Goal: Communication & Community: Answer question/provide support

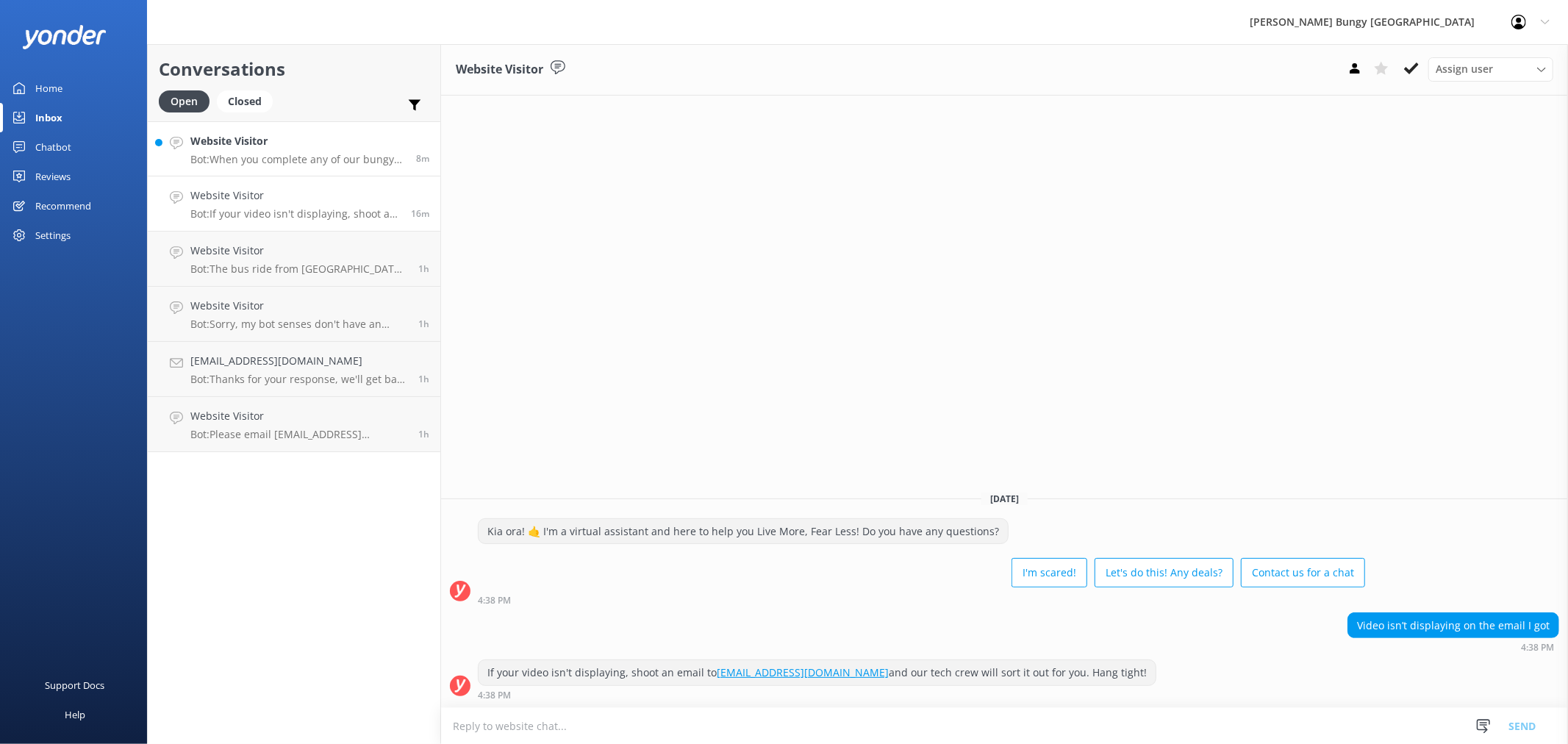
click at [290, 158] on p "Bot: When you complete any of our bungy jumps, you score an exclusive free jump…" at bounding box center [297, 160] width 215 height 13
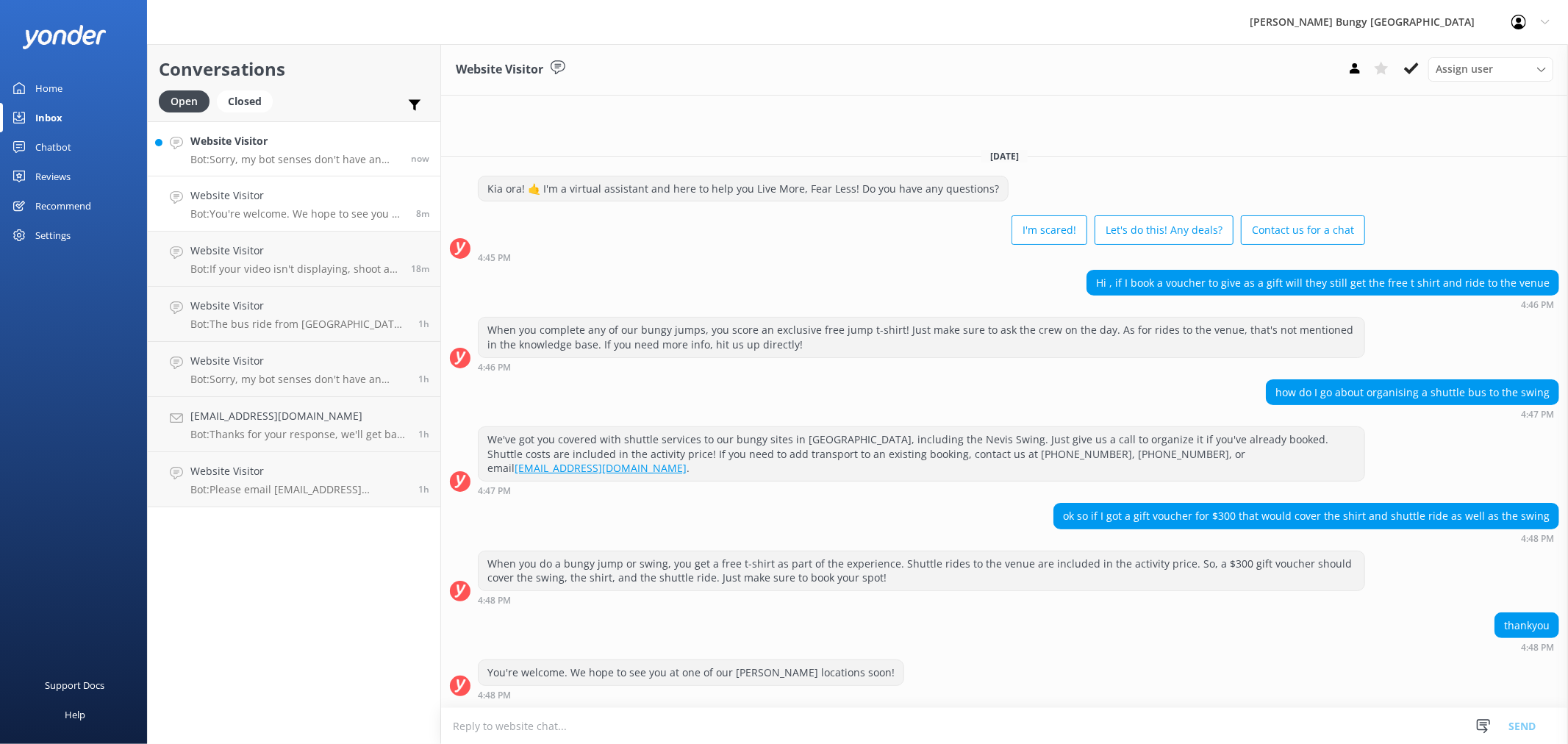
click at [309, 157] on p "Bot: Sorry, my bot senses don't have an answer for that, please try and rephras…" at bounding box center [294, 160] width 209 height 13
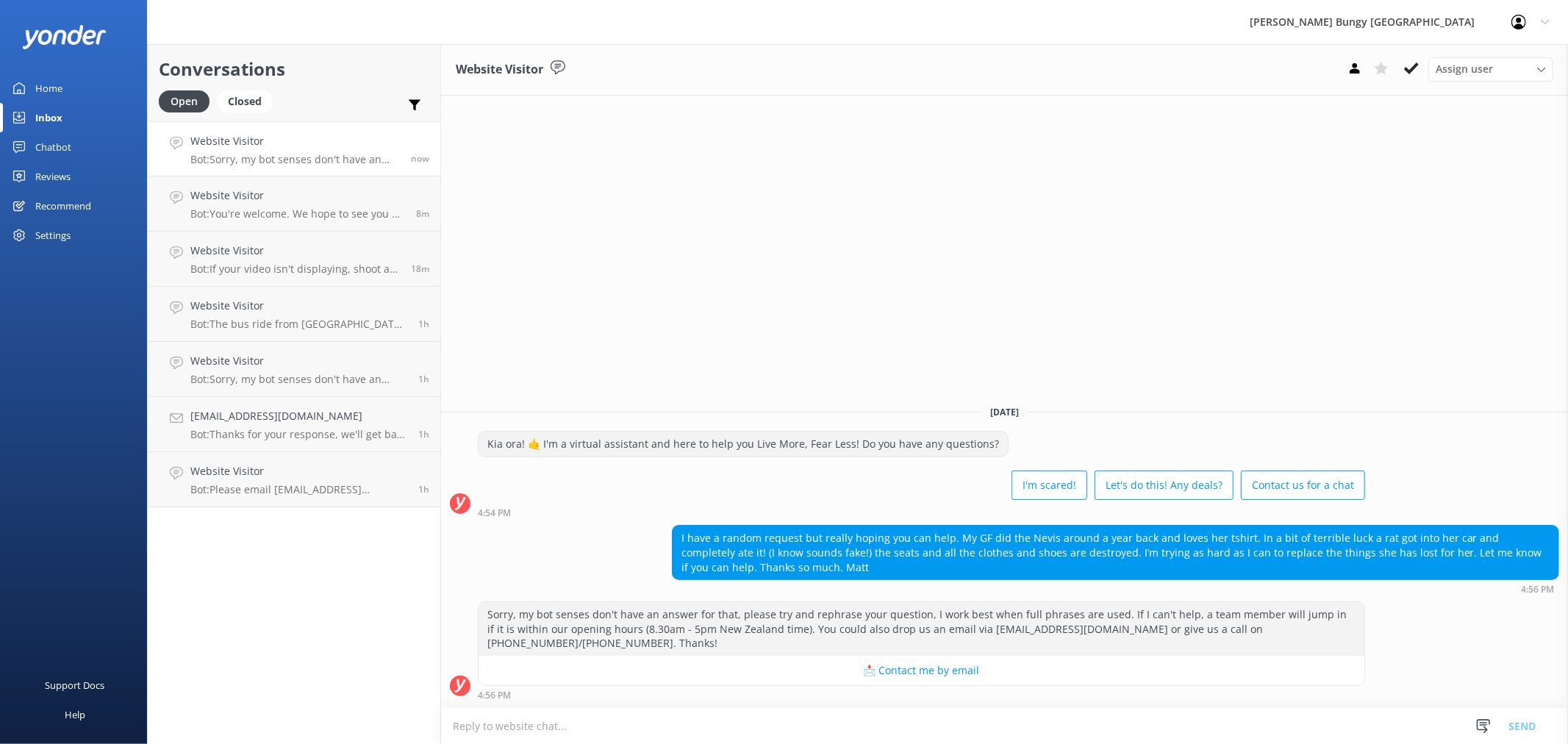
click at [795, 726] on textarea at bounding box center [1004, 726] width 1127 height 36
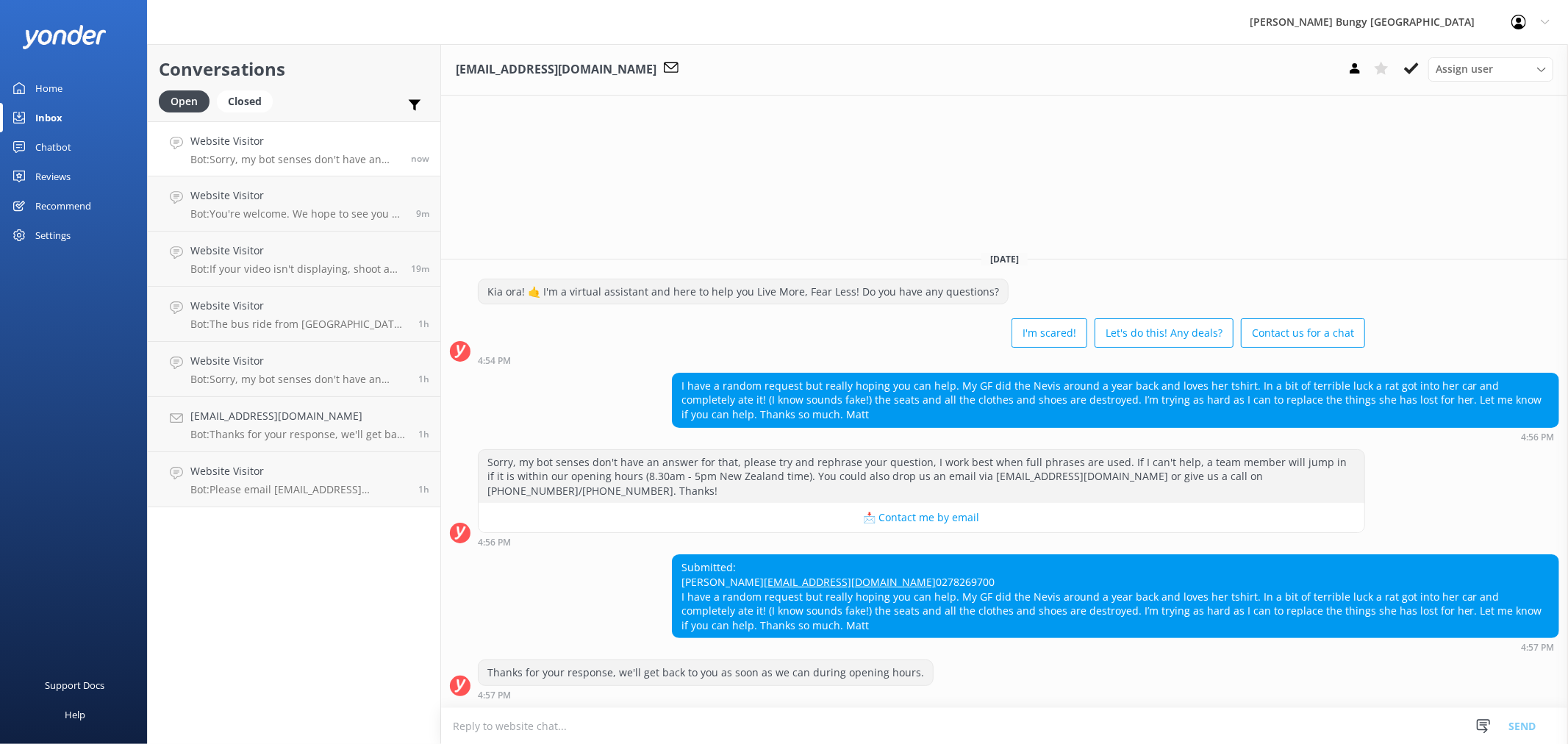
click at [986, 678] on div "Thanks for your response, we'll get back to you as soon as we can during openin…" at bounding box center [1004, 680] width 1127 height 40
click at [1018, 736] on textarea at bounding box center [1004, 726] width 1127 height 36
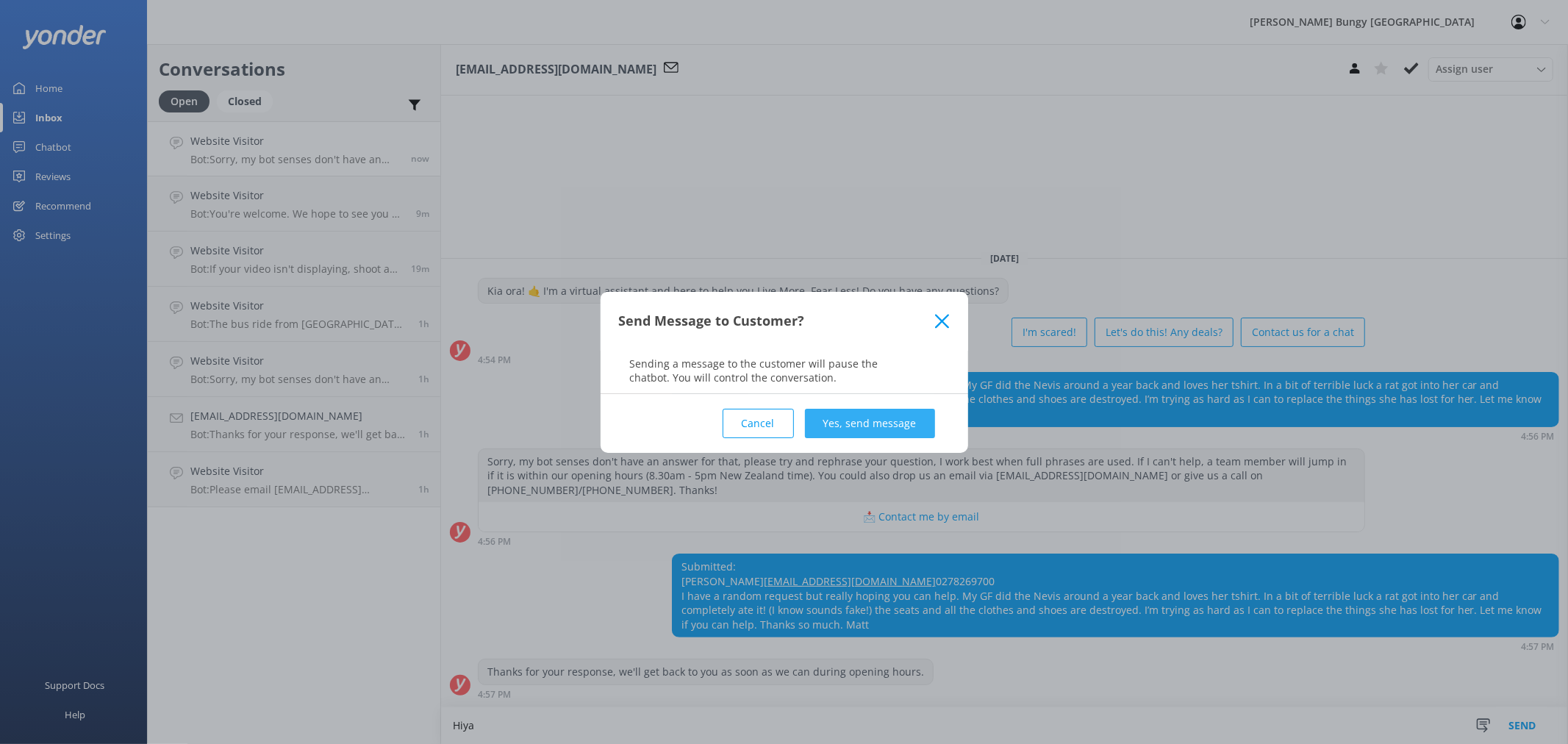
type textarea "Hiya"
click at [904, 422] on button "Yes, send message" at bounding box center [870, 424] width 130 height 30
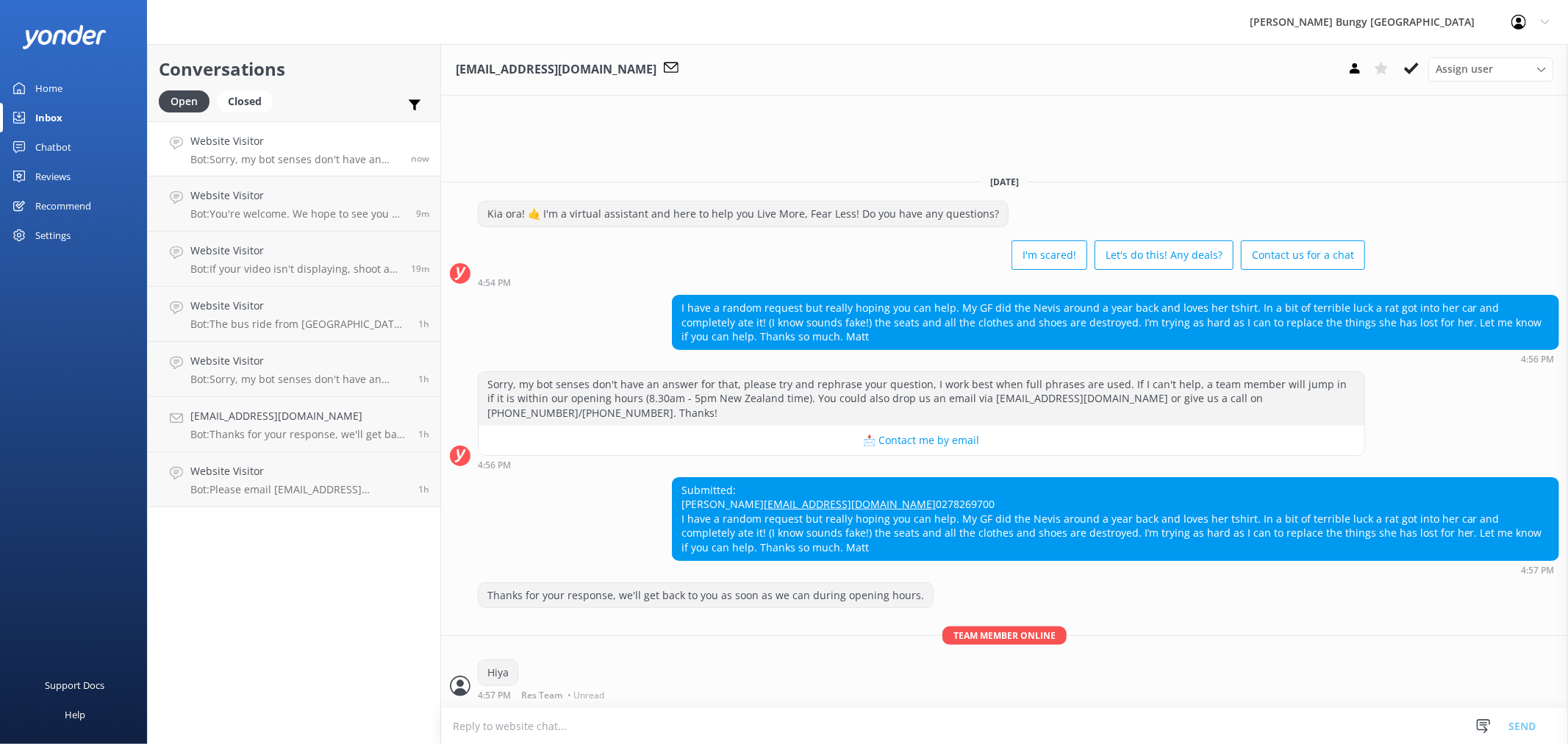
click at [766, 733] on textarea at bounding box center [1004, 726] width 1127 height 36
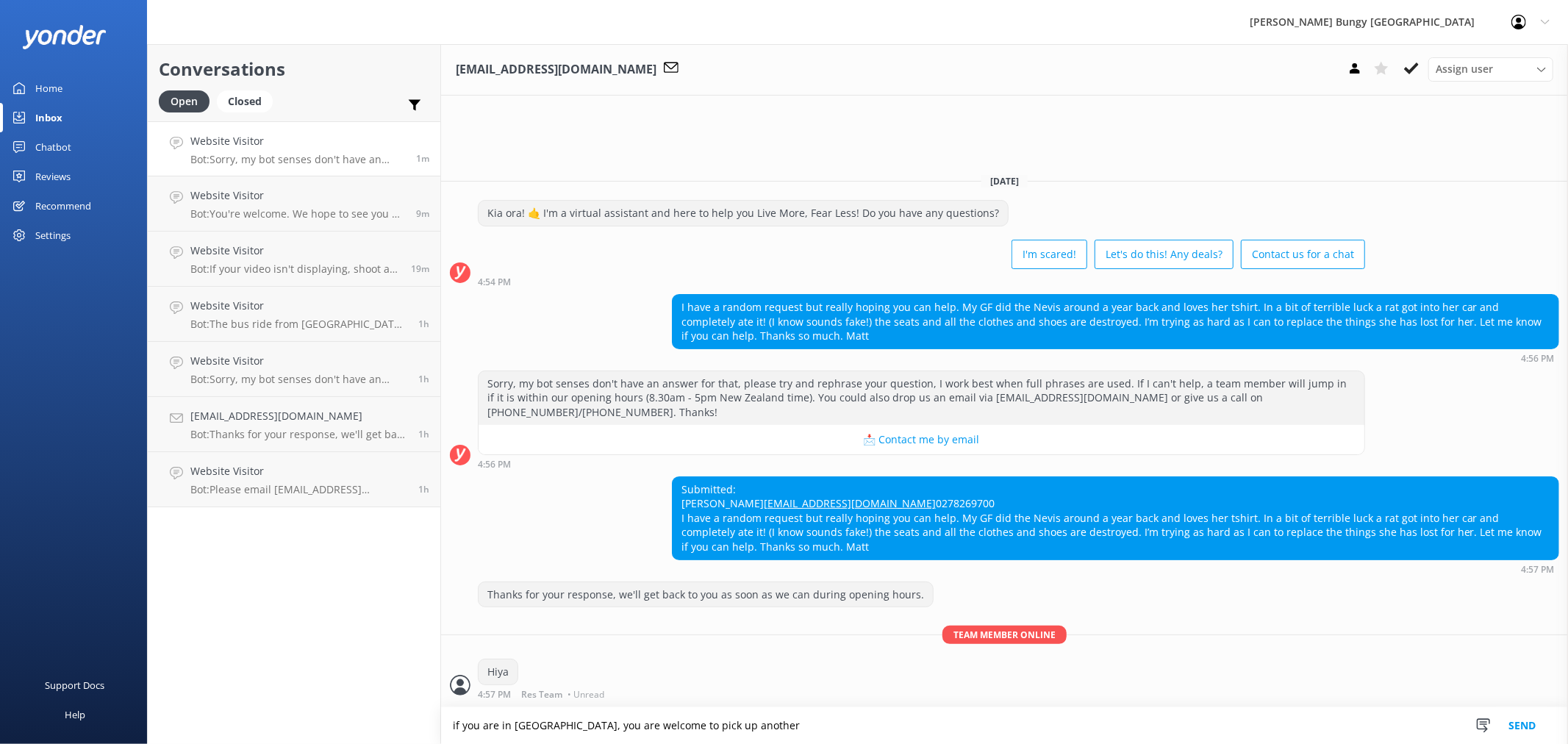
type textarea "if you are in [GEOGRAPHIC_DATA], you are welcome to pick up another"
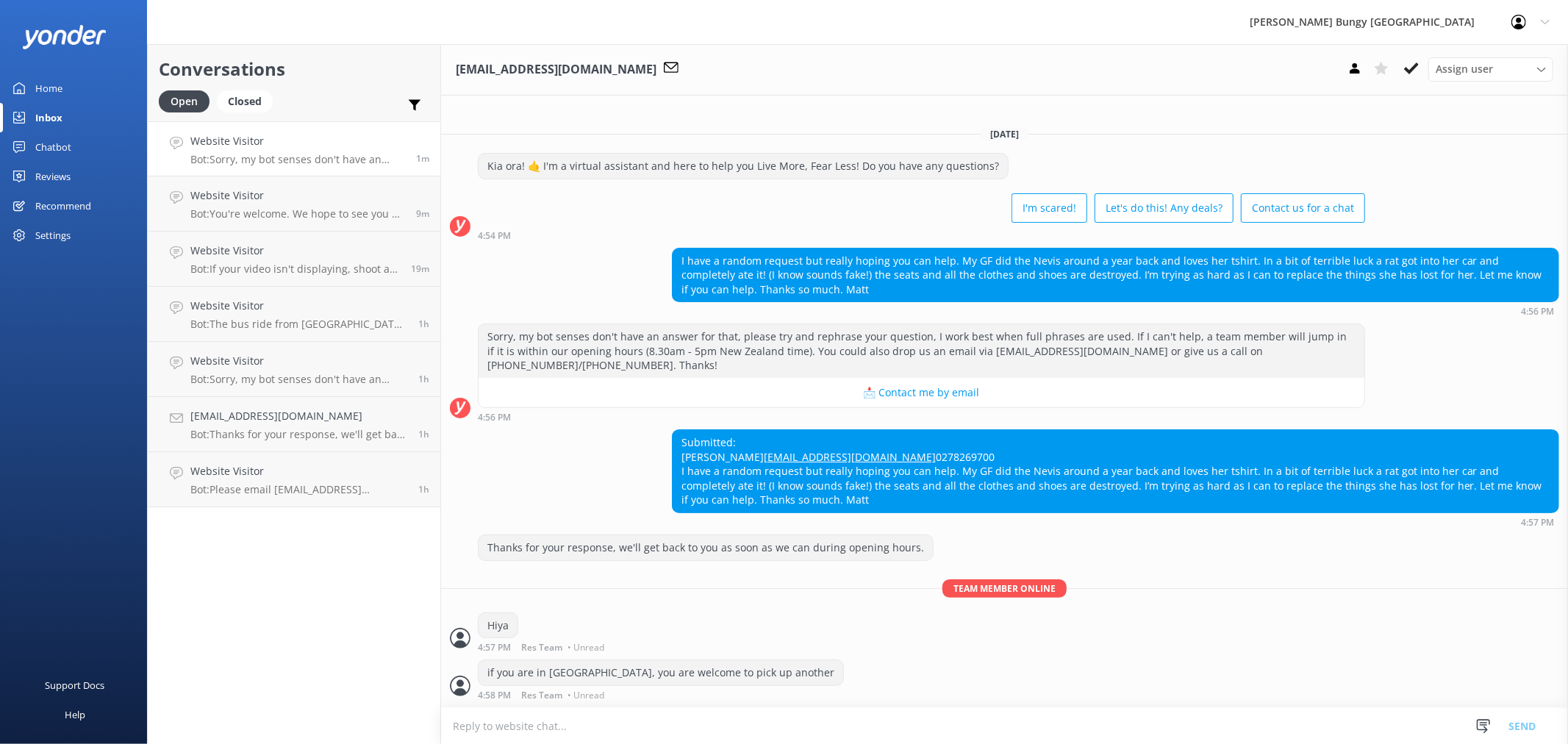
click at [509, 730] on textarea at bounding box center [1004, 726] width 1127 height 36
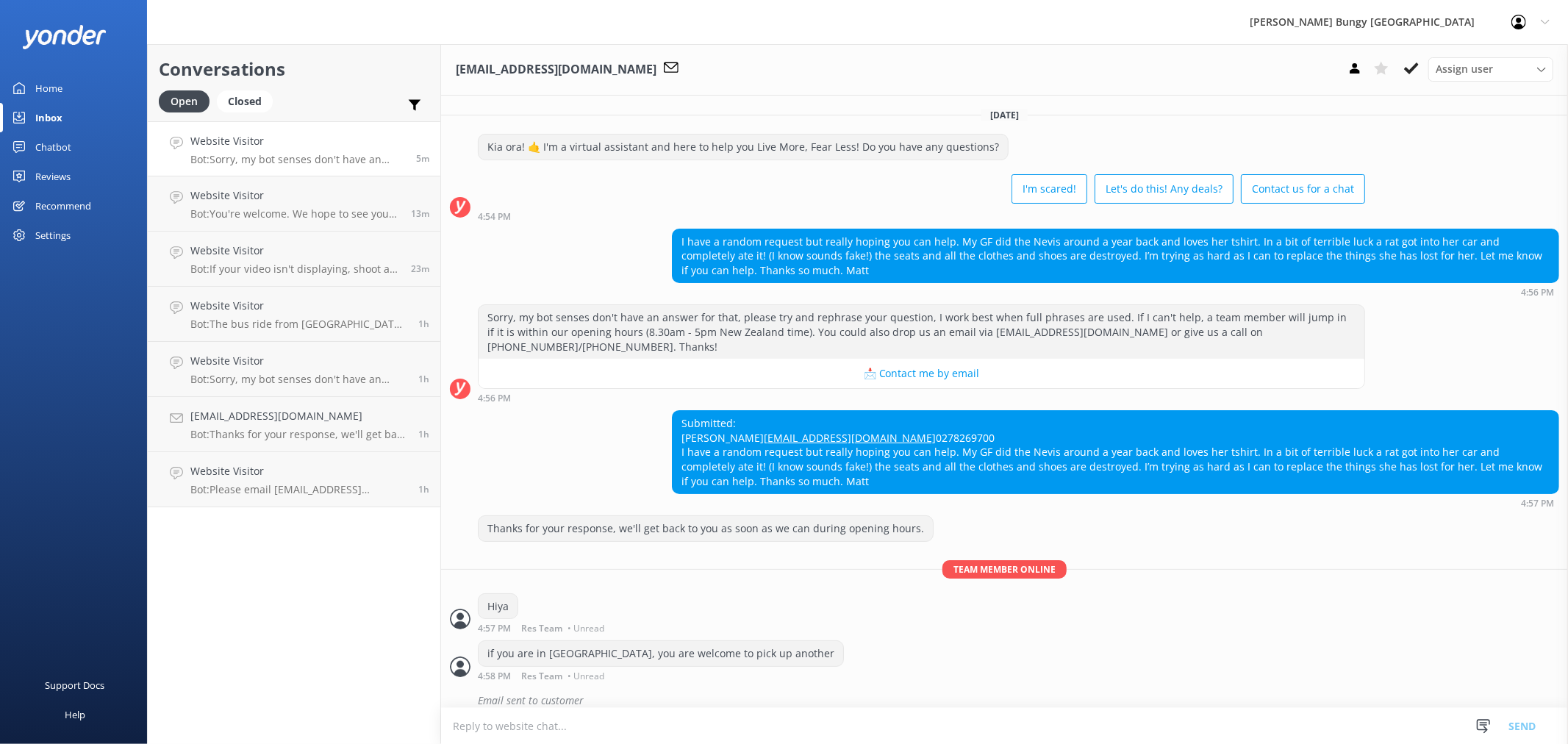
scroll to position [27, 0]
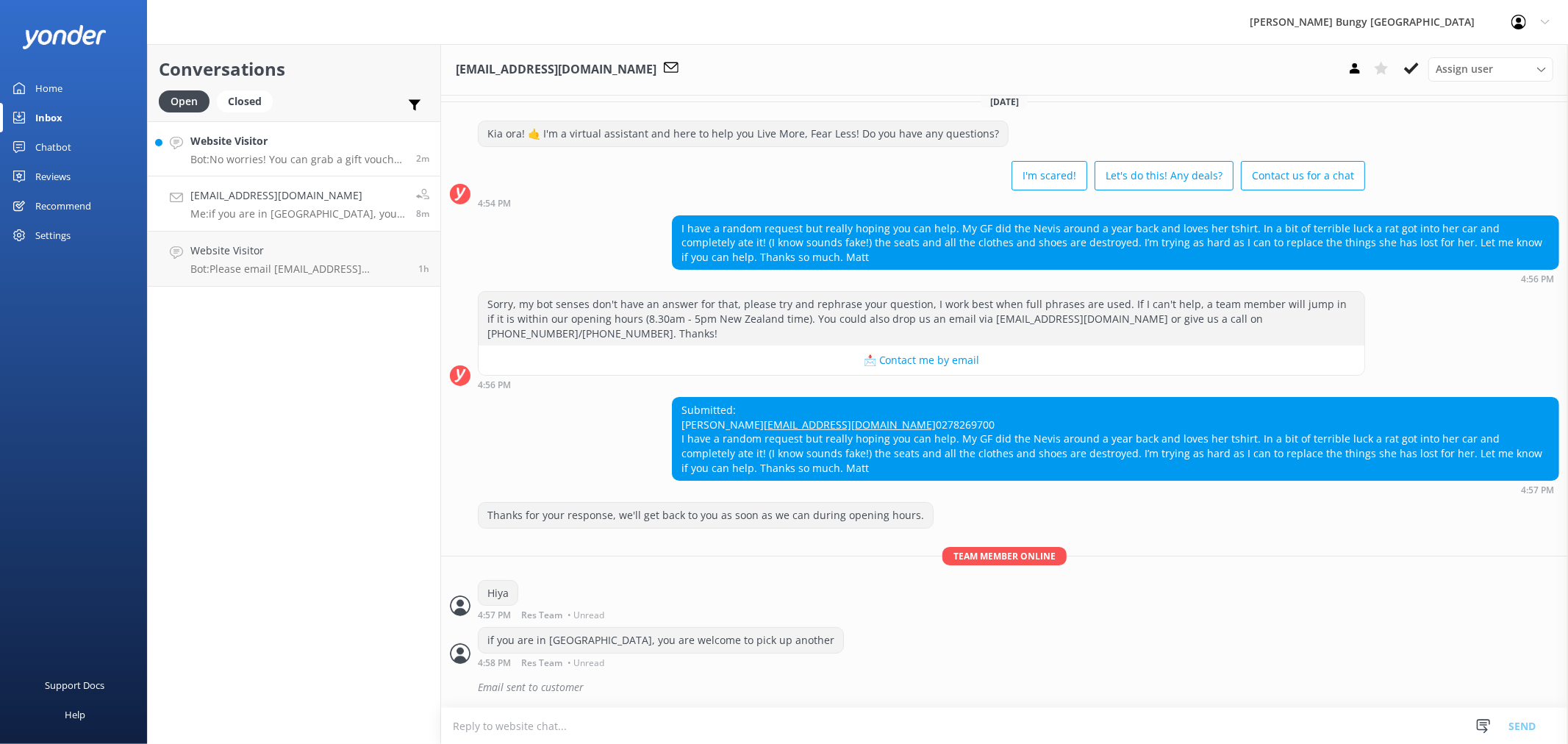
click at [300, 170] on link "Website Visitor Bot: No worries! You can grab a gift voucher at [URL][DOMAIN_NA…" at bounding box center [294, 149] width 293 height 55
